Goal: Transaction & Acquisition: Purchase product/service

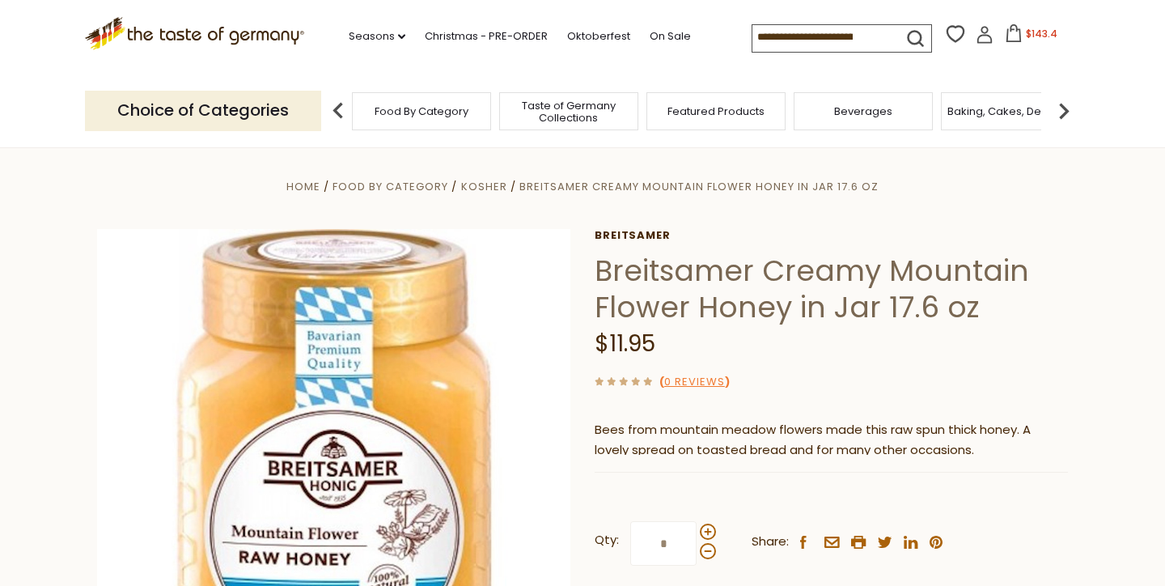
click at [1026, 29] on span "$143.4" at bounding box center [1042, 34] width 32 height 14
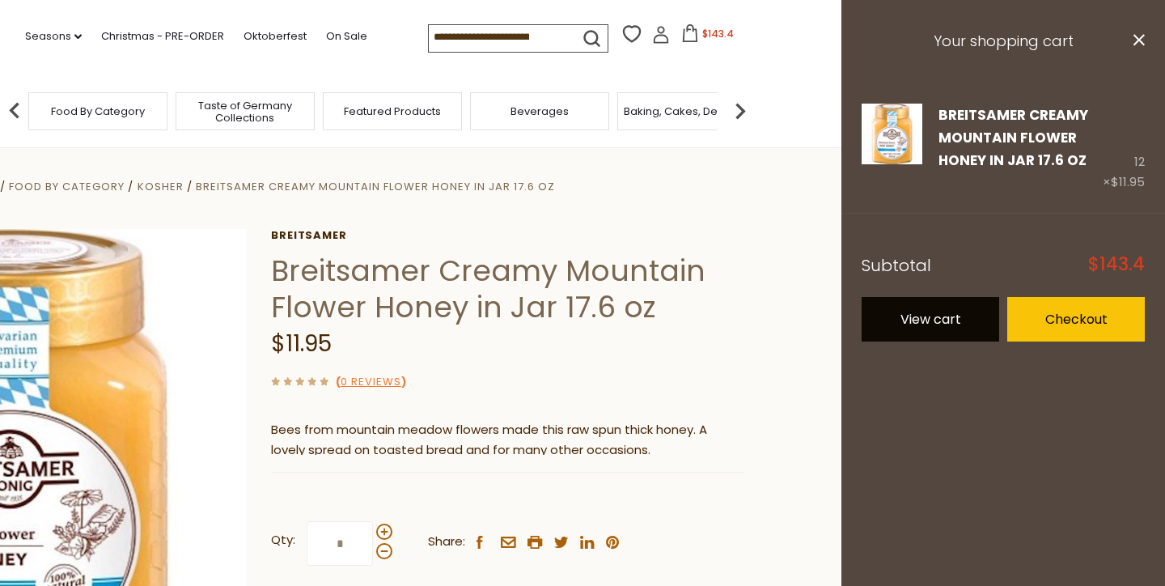
click at [956, 334] on link "View cart" at bounding box center [931, 319] width 138 height 45
